Goal: Transaction & Acquisition: Purchase product/service

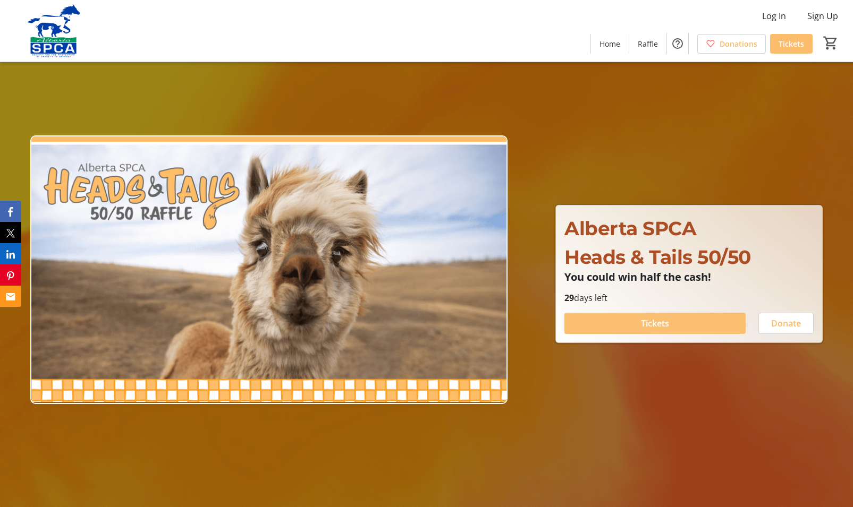
click at [655, 321] on span "Tickets" at bounding box center [655, 323] width 28 height 13
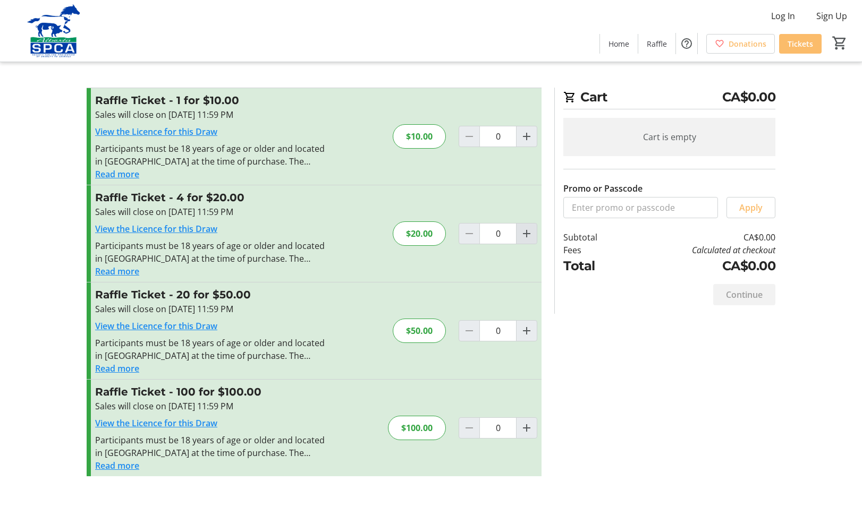
click at [526, 232] on mat-icon "Increment by one" at bounding box center [526, 233] width 13 height 13
type input "1"
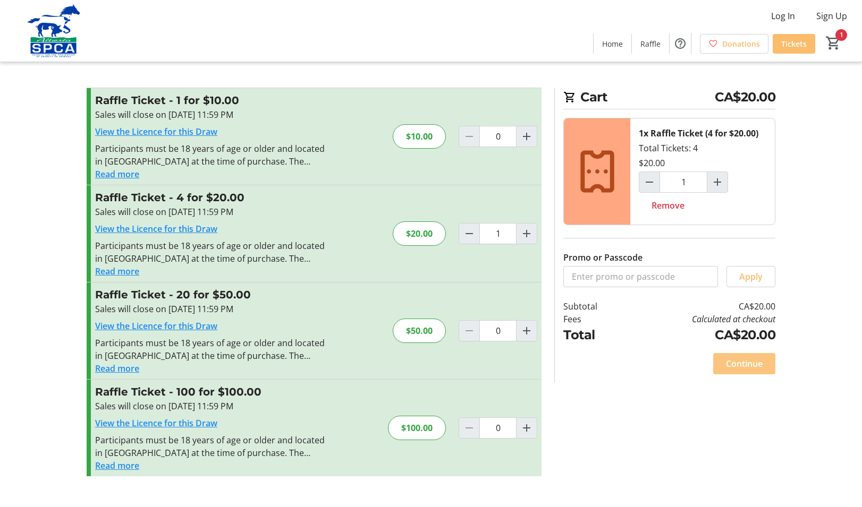
click at [740, 362] on span "Continue" at bounding box center [744, 364] width 37 height 13
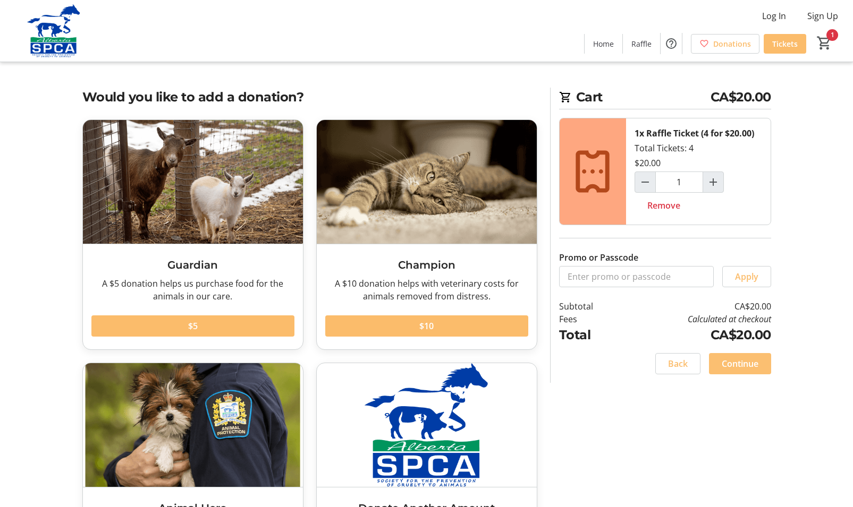
click at [734, 362] on span "Continue" at bounding box center [740, 364] width 37 height 13
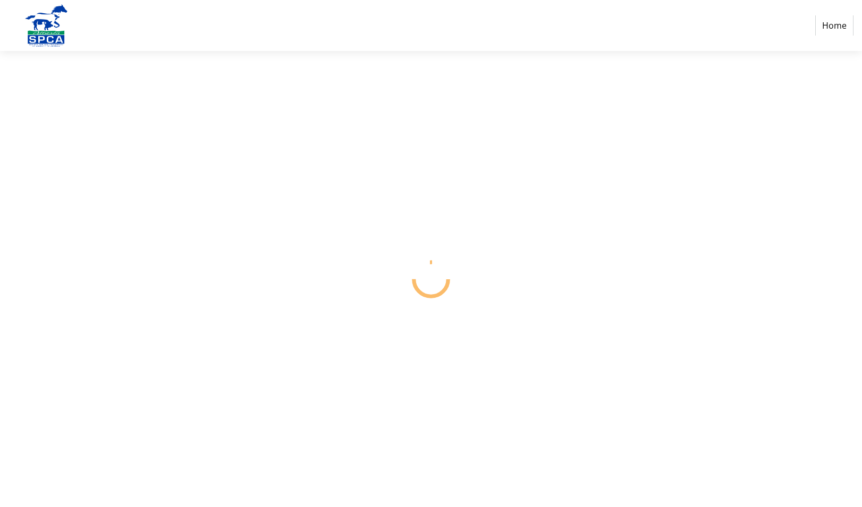
select select "CA"
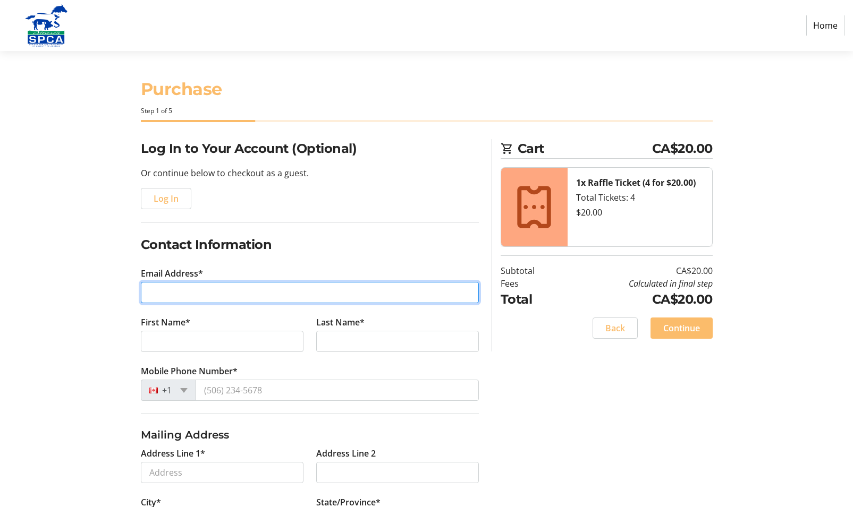
click at [171, 292] on input "Email Address*" at bounding box center [310, 292] width 338 height 21
type input "[EMAIL_ADDRESS][DOMAIN_NAME]"
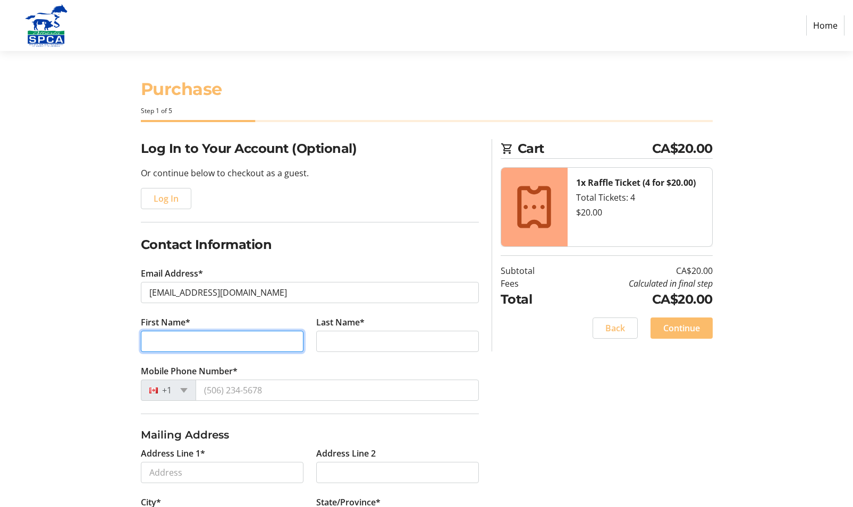
type input "[PERSON_NAME]"
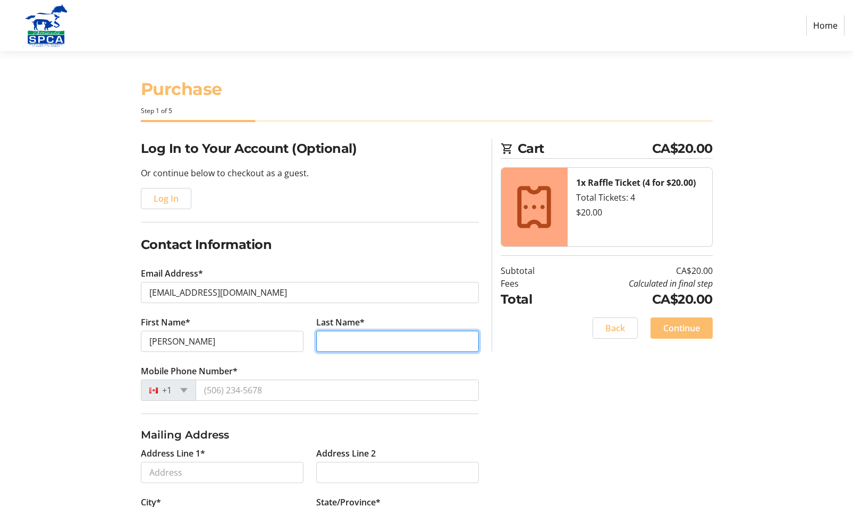
type input "[PERSON_NAME]"
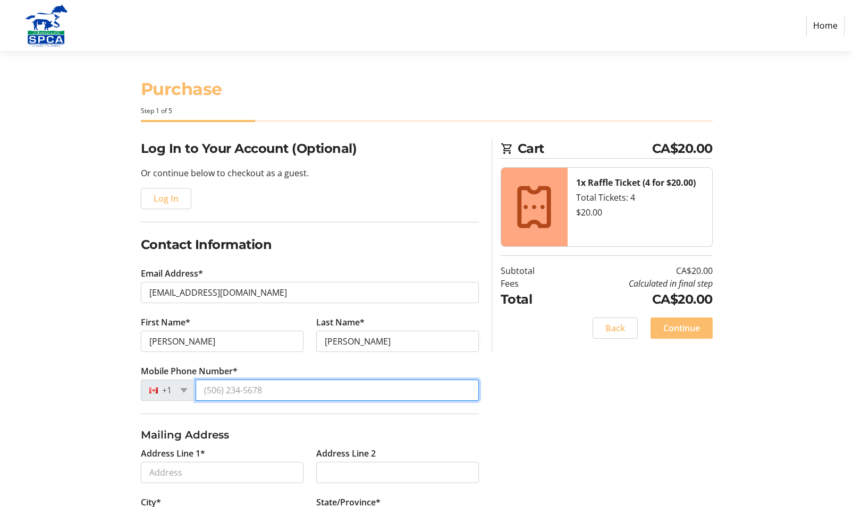
type input "[PHONE_NUMBER]"
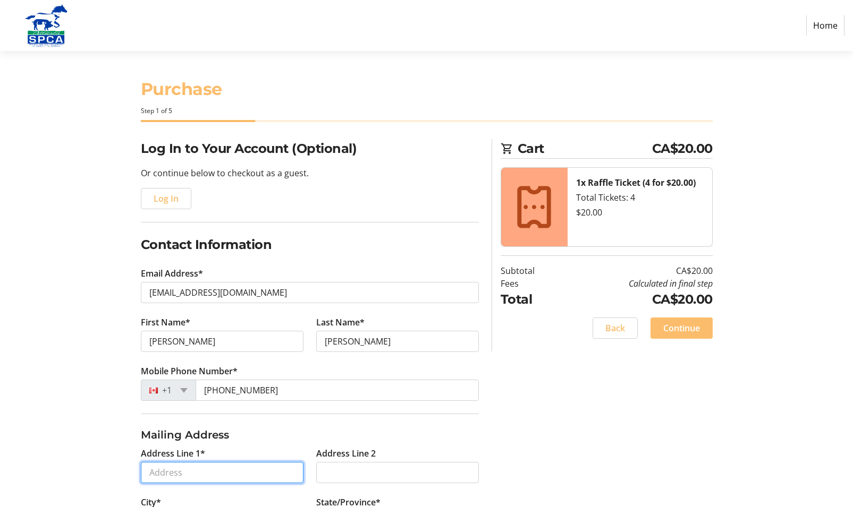
type input "[STREET_ADDRESS][PERSON_NAME]"
type input "[GEOGRAPHIC_DATA]"
select select "AB"
type input "T3B 4W4"
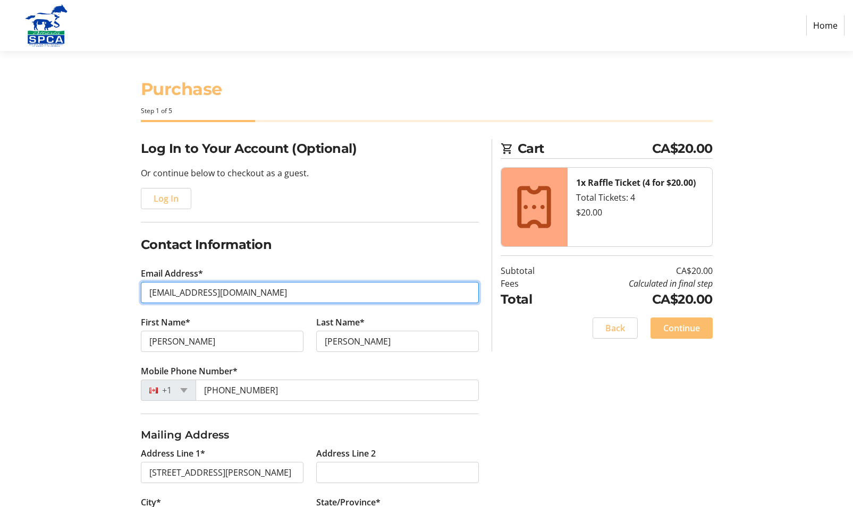
type input "[PHONE_NUMBER]"
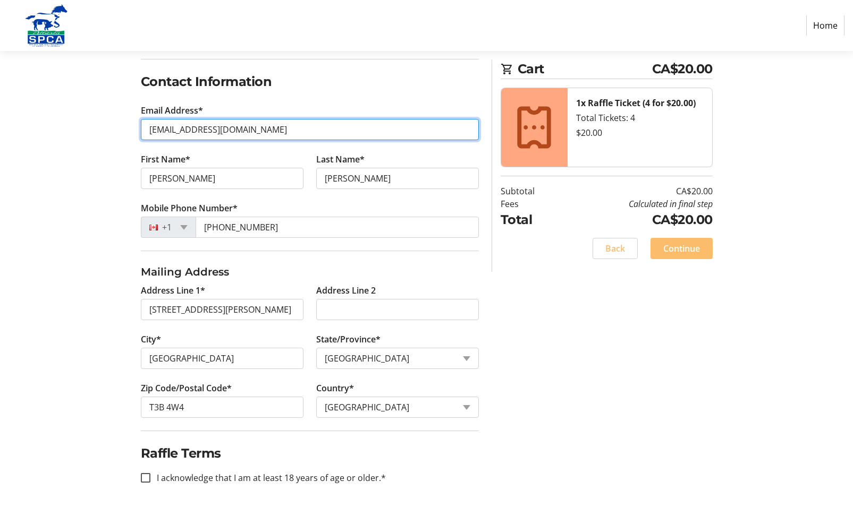
scroll to position [166, 0]
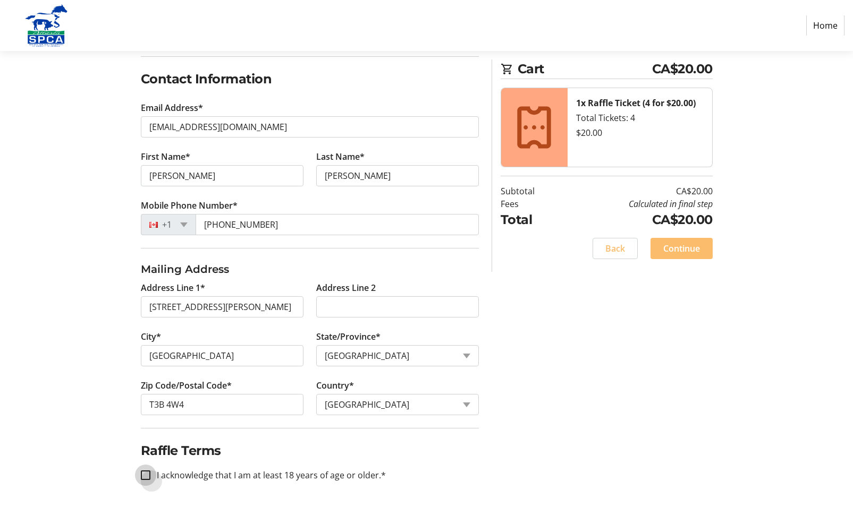
click at [146, 475] on input "I acknowledge that I am at least 18 years of age or older.*" at bounding box center [146, 476] width 10 height 10
checkbox input "true"
click at [683, 244] on span "Continue" at bounding box center [681, 248] width 37 height 13
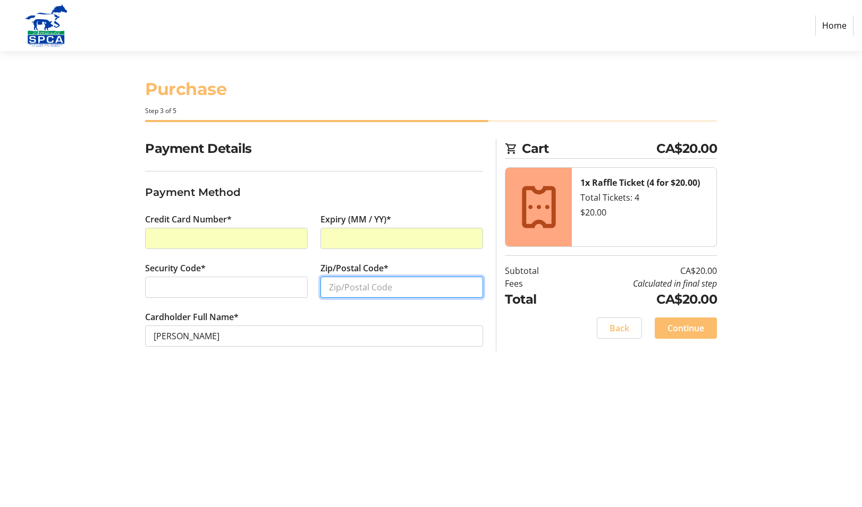
click at [336, 283] on input "Zip/Postal Code*" at bounding box center [401, 287] width 163 height 21
type input "T3B 4W4"
click at [674, 329] on span "Continue" at bounding box center [685, 328] width 37 height 13
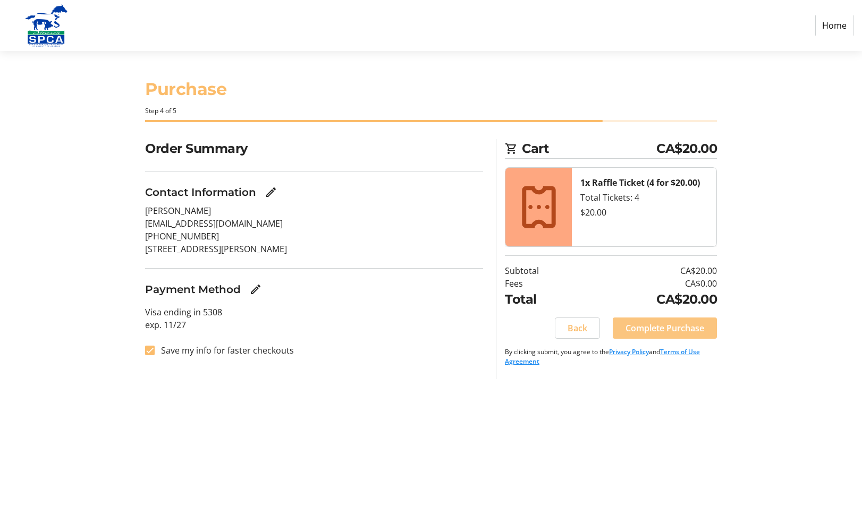
click at [659, 328] on span "Complete Purchase" at bounding box center [664, 328] width 79 height 13
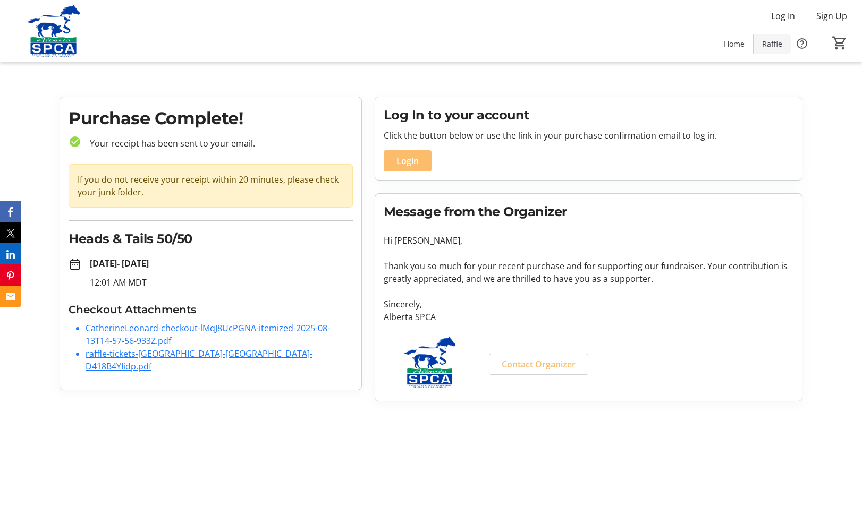
click at [774, 44] on span "Raffle" at bounding box center [772, 43] width 20 height 11
